Goal: Task Accomplishment & Management: Complete application form

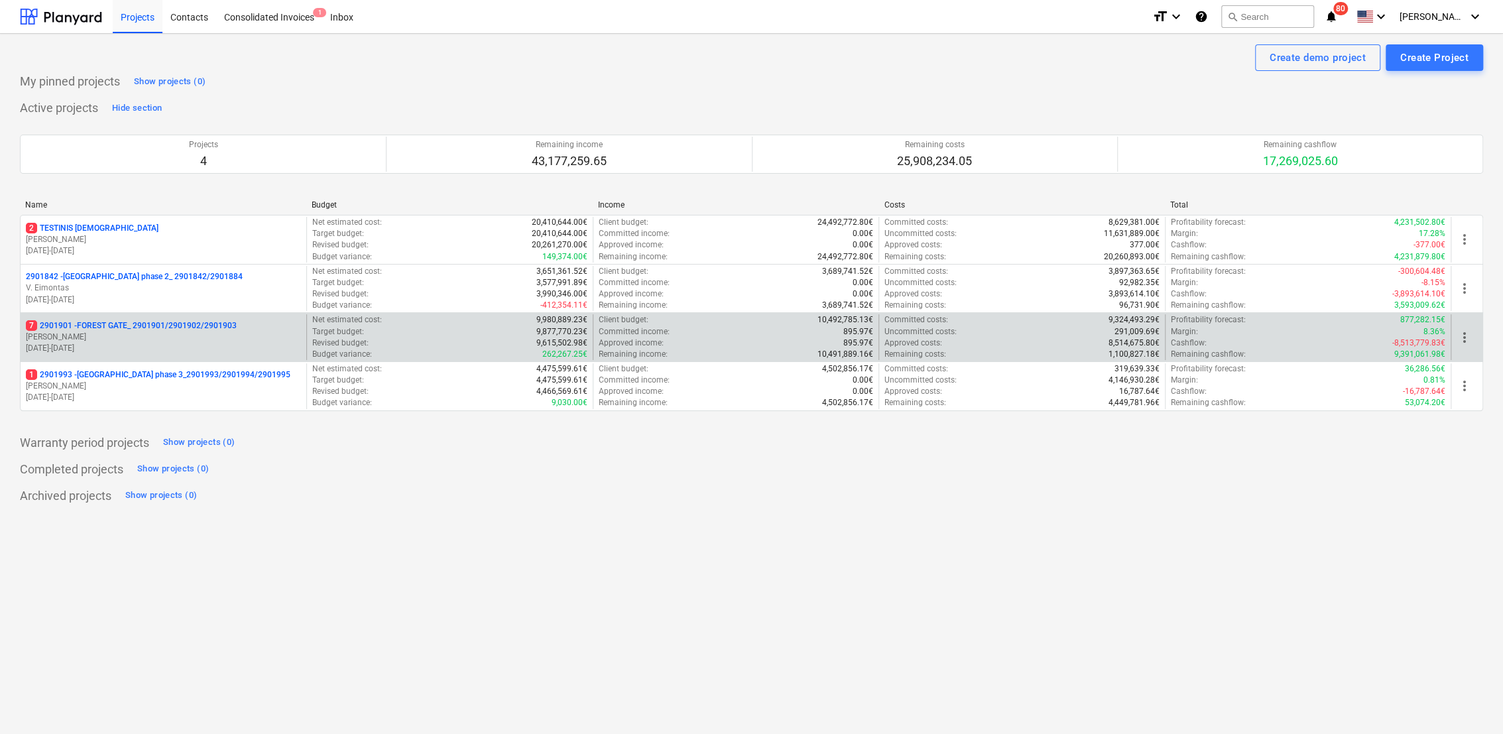
click at [185, 329] on p "7 2901901 - FOREST GATE_ 2901901/2901902/2901903" at bounding box center [131, 325] width 211 height 11
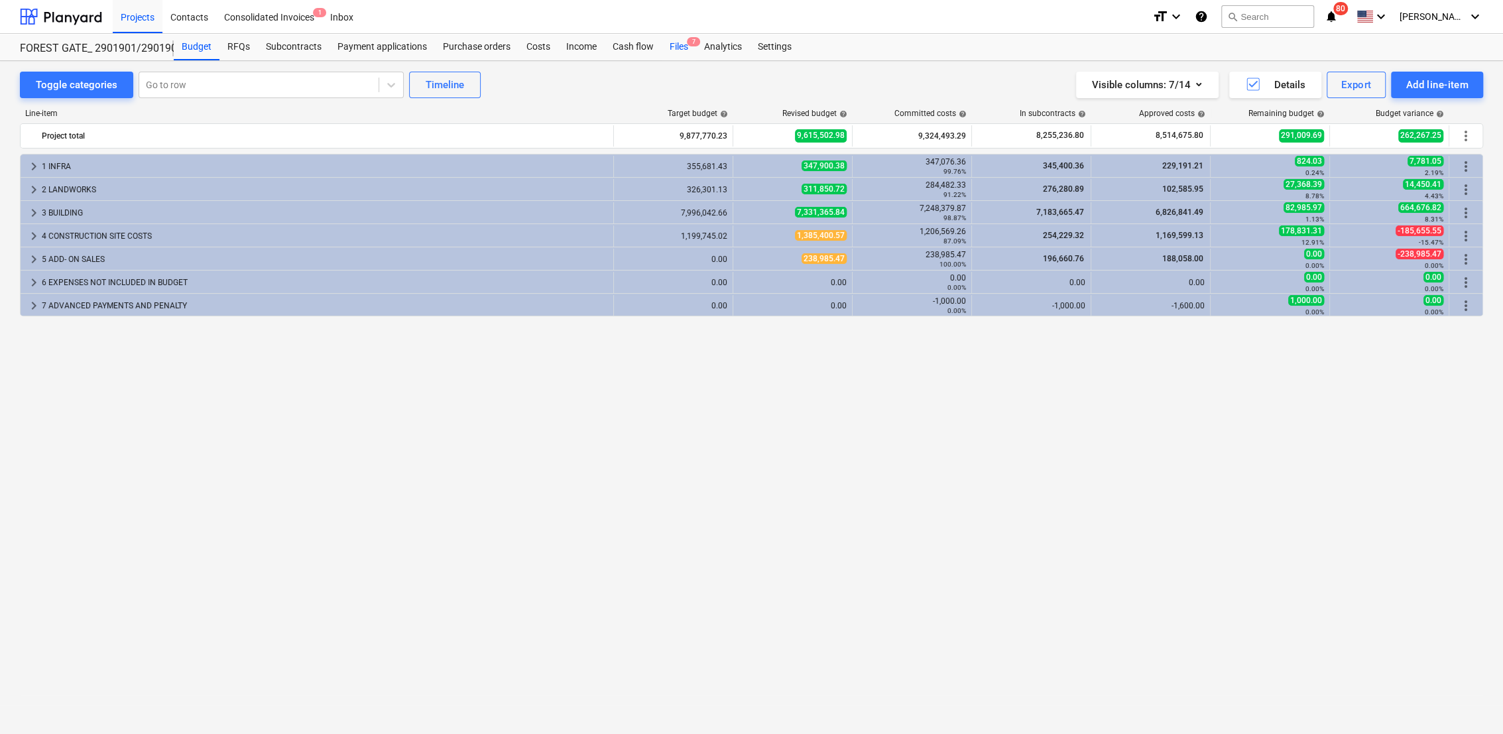
click at [672, 39] on div "Files 7" at bounding box center [679, 47] width 34 height 27
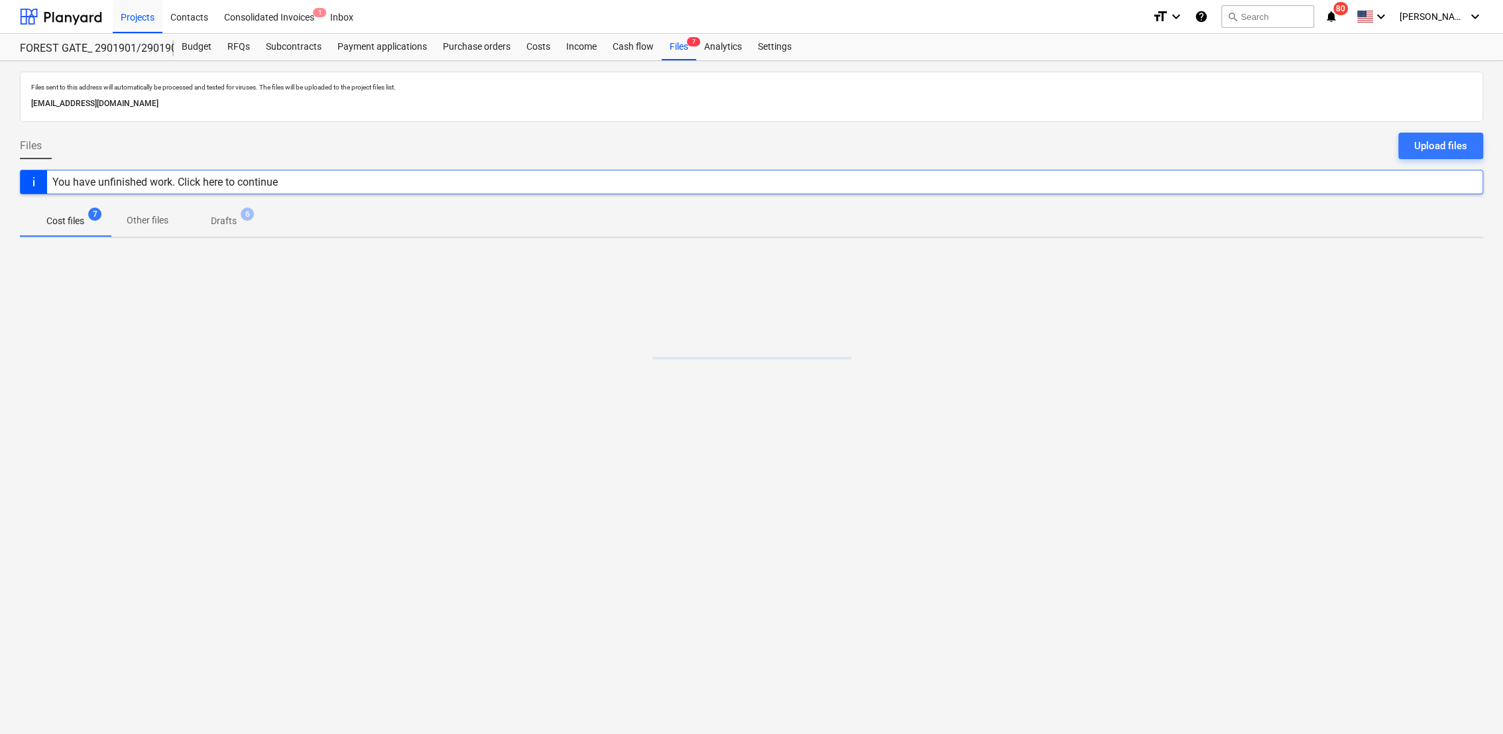
click at [231, 218] on p "Drafts" at bounding box center [224, 221] width 26 height 14
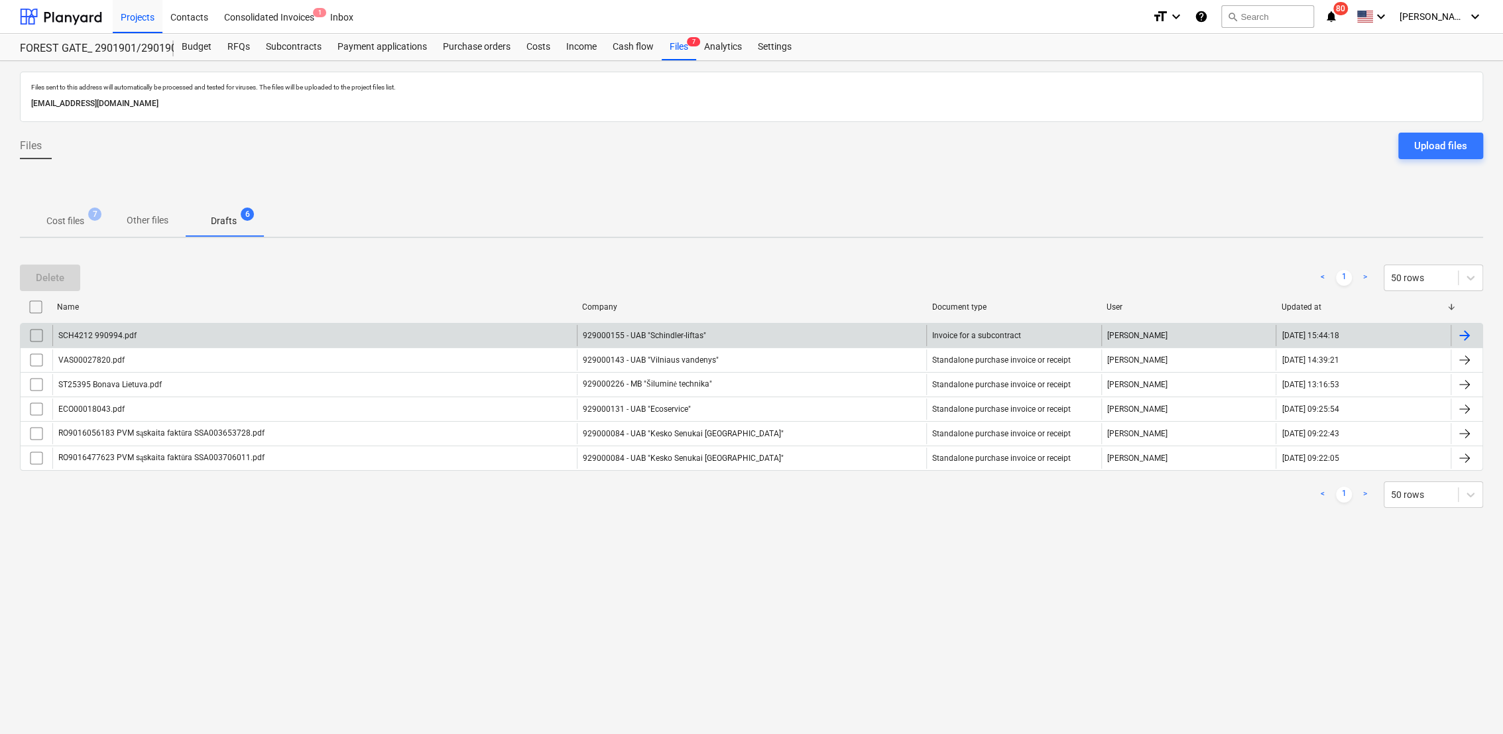
click at [1480, 334] on div at bounding box center [1467, 335] width 32 height 21
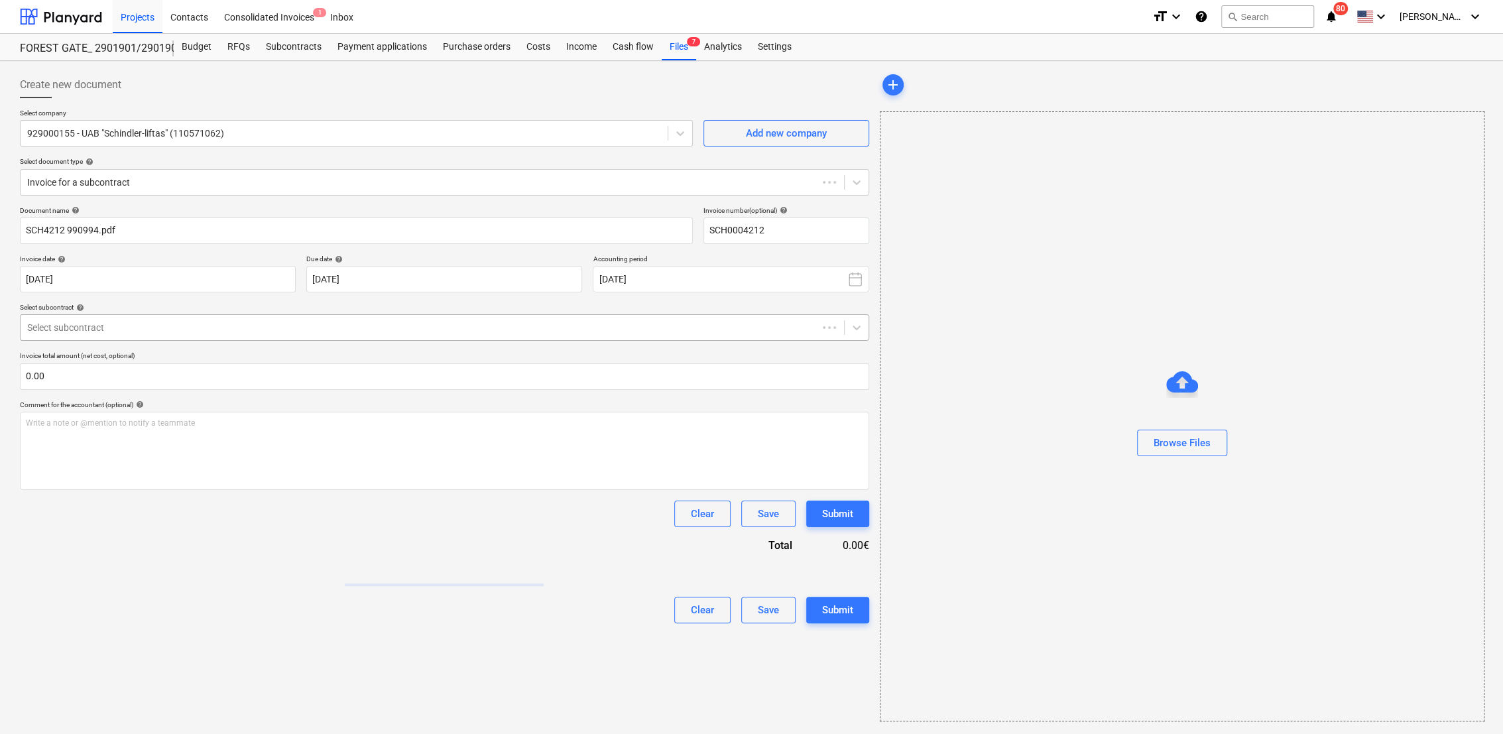
type input "SCH0004212"
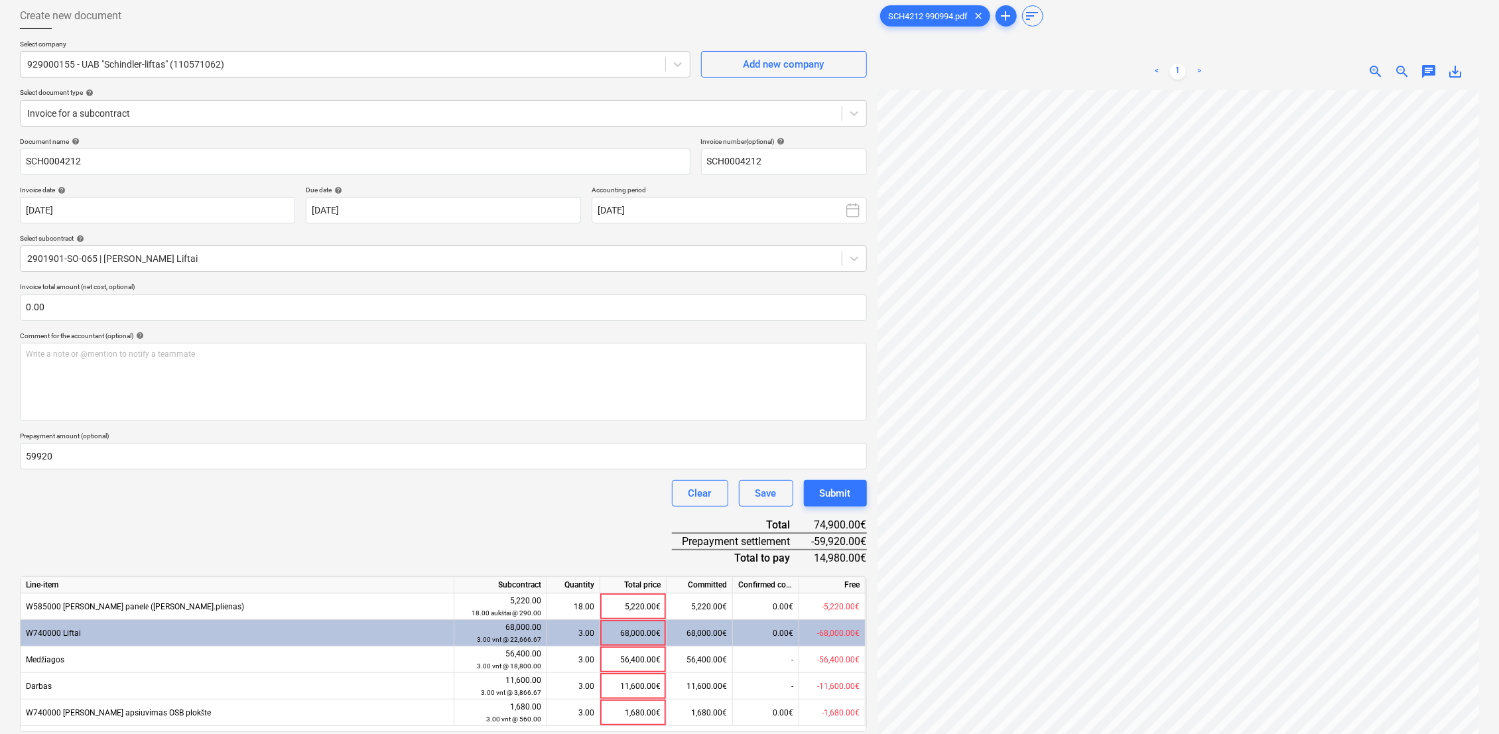
scroll to position [133, 0]
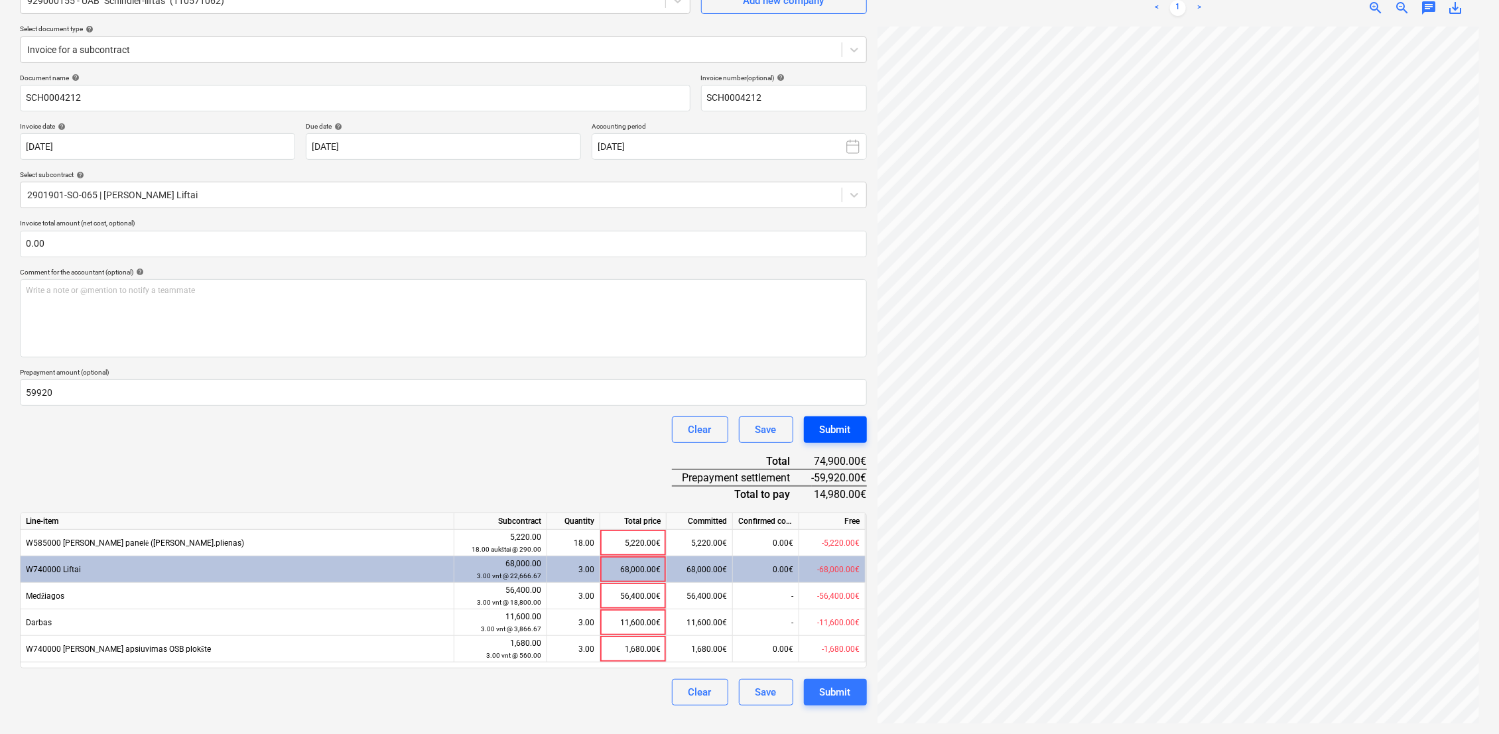
click at [841, 433] on div "Submit" at bounding box center [835, 429] width 31 height 17
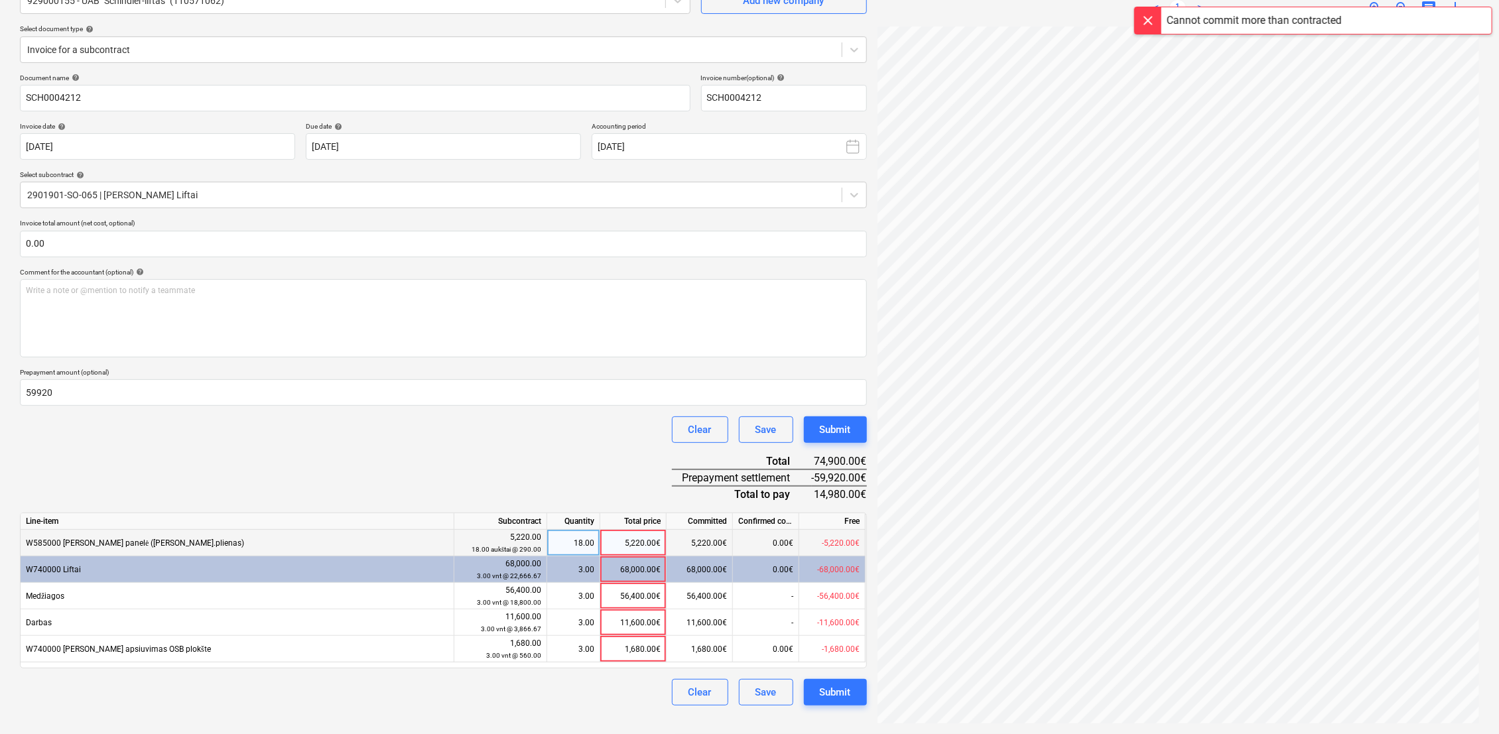
click at [624, 546] on div "5,220.00€" at bounding box center [633, 543] width 66 height 27
type input "0"
click at [633, 568] on div "68,000.00€" at bounding box center [633, 569] width 66 height 27
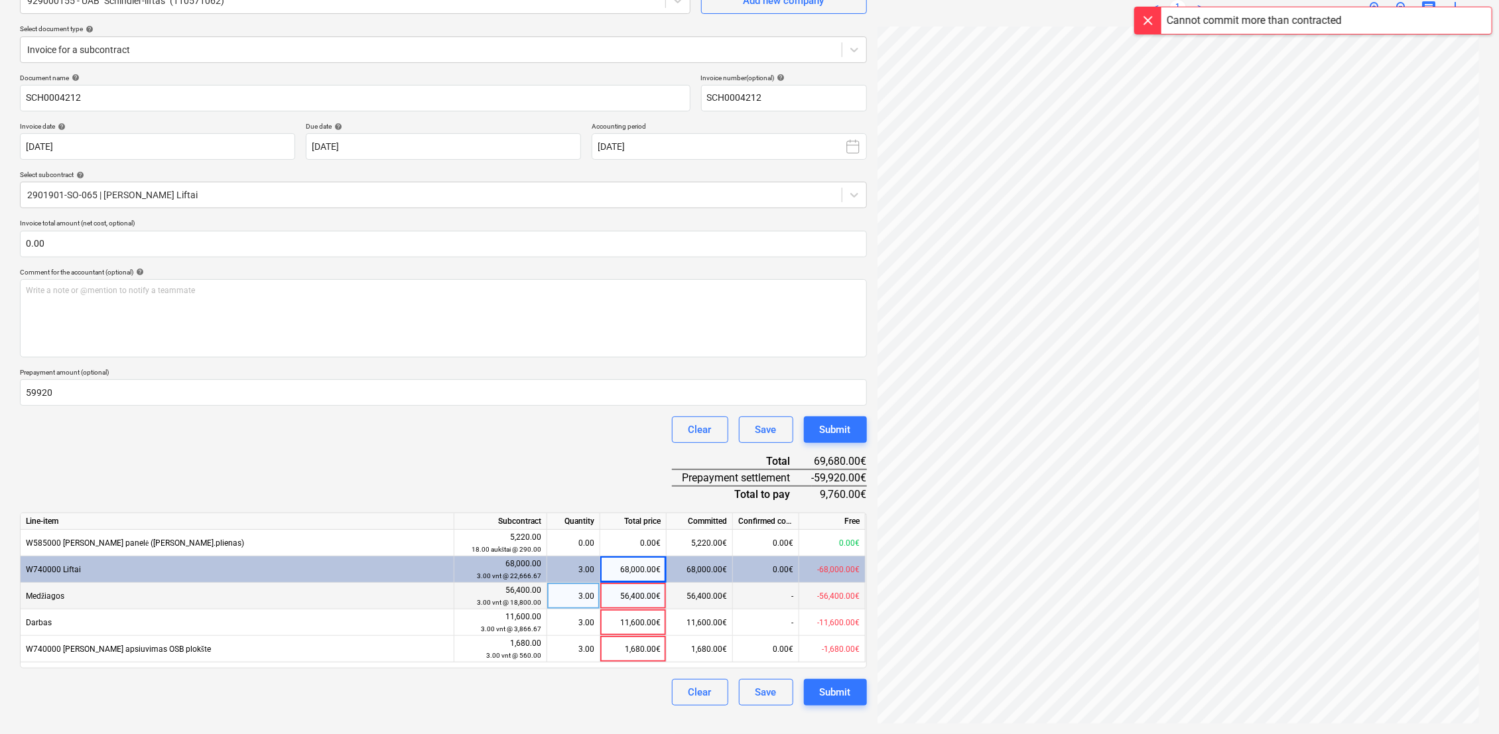
click at [631, 598] on div "56,400.00€" at bounding box center [633, 596] width 66 height 27
click at [626, 621] on div "11,600.00€" at bounding box center [633, 622] width 66 height 27
type input "0"
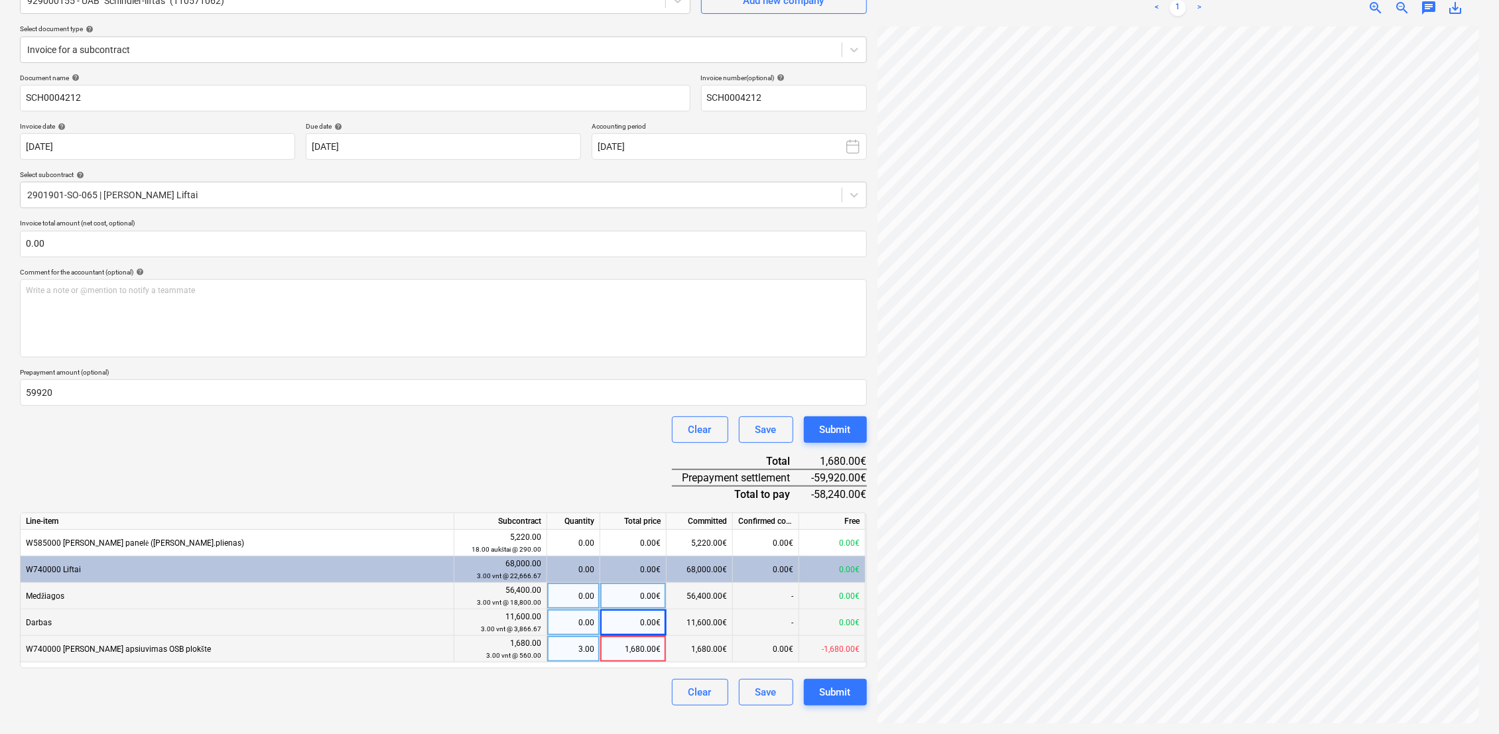
click at [631, 647] on div "1,680.00€" at bounding box center [633, 649] width 66 height 27
click at [607, 692] on div "Clear Save Submit" at bounding box center [443, 692] width 847 height 27
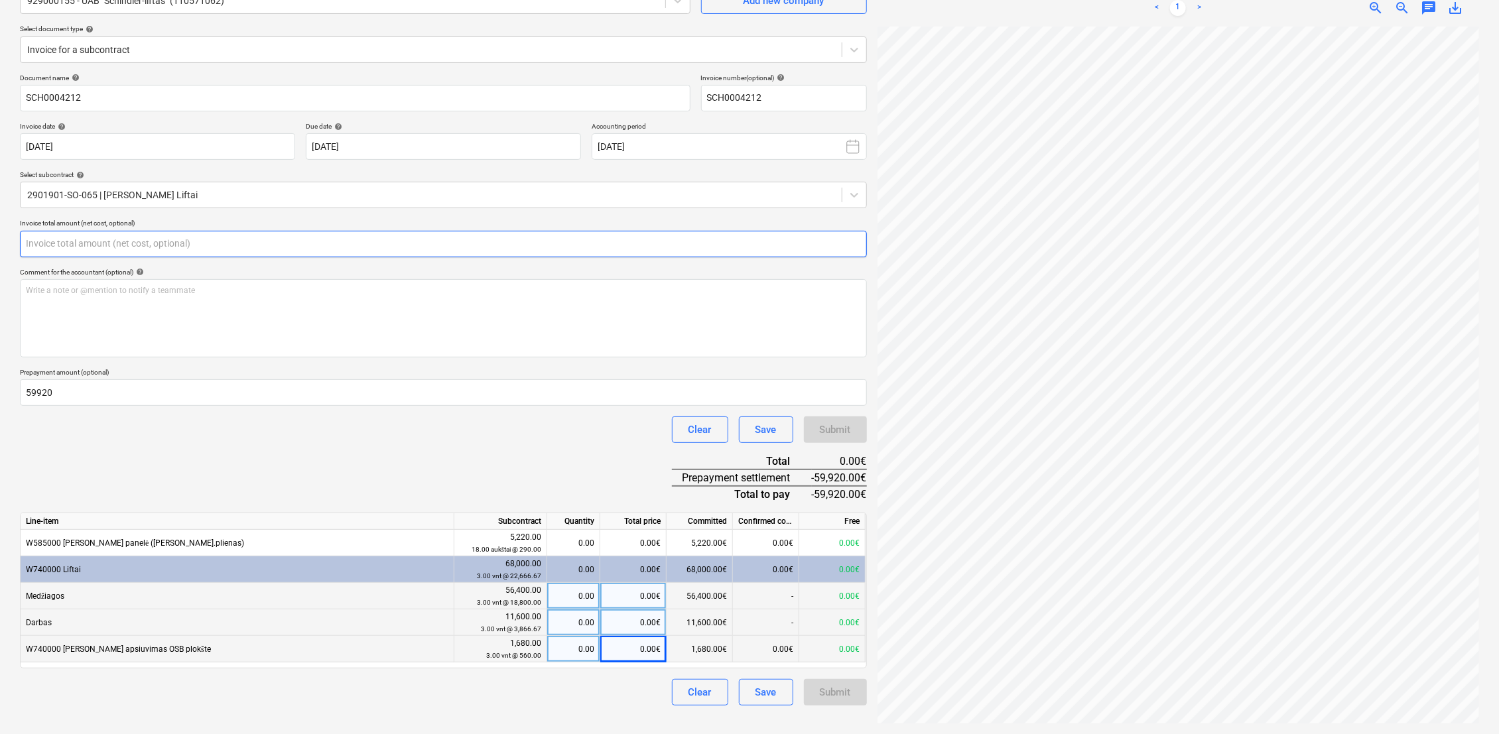
click at [375, 243] on input "text" at bounding box center [443, 244] width 847 height 27
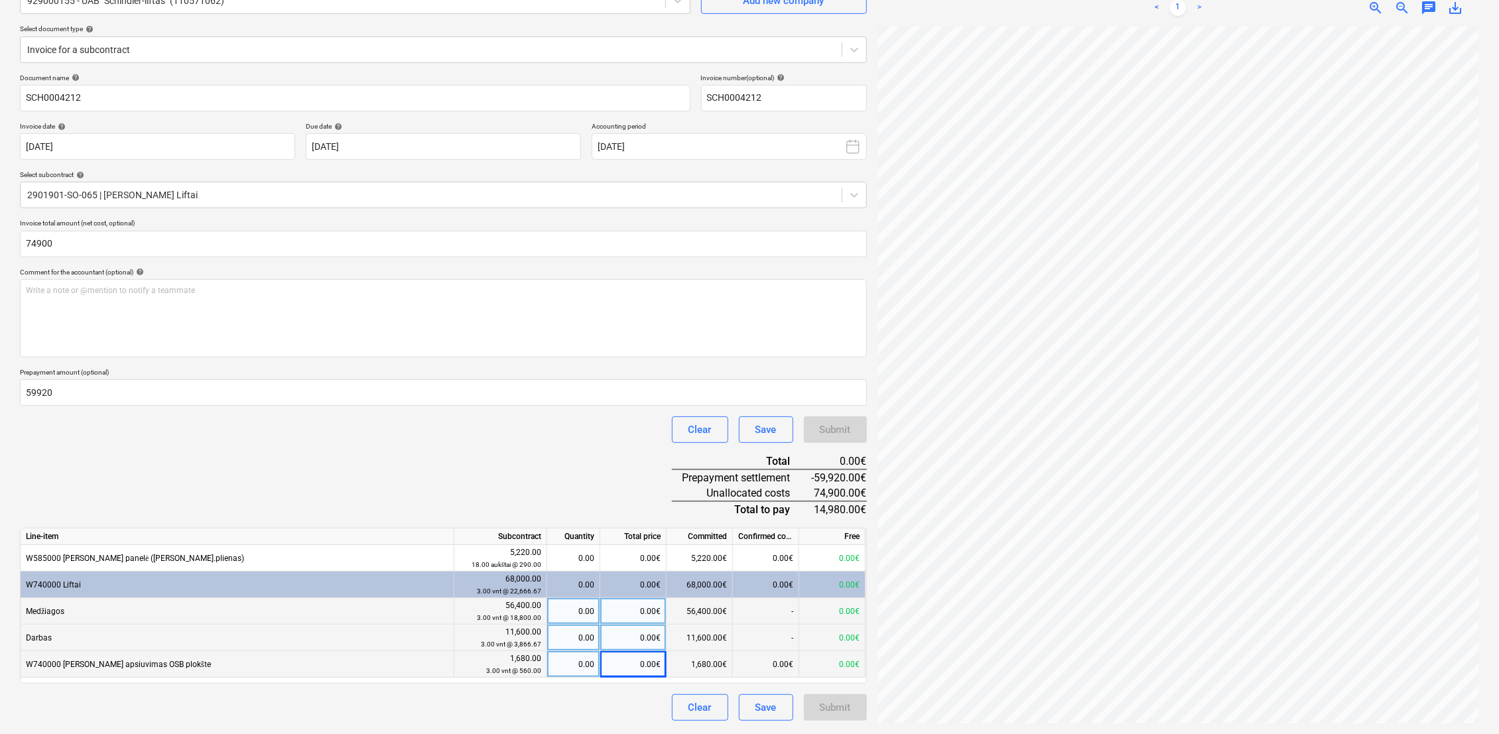
type input "74,900.00"
click at [416, 485] on div "Document name help SCH0004212 Invoice number (optional) help SCH0004212 Invoice…" at bounding box center [443, 398] width 847 height 648
